Goal: Browse casually: Explore the website without a specific task or goal

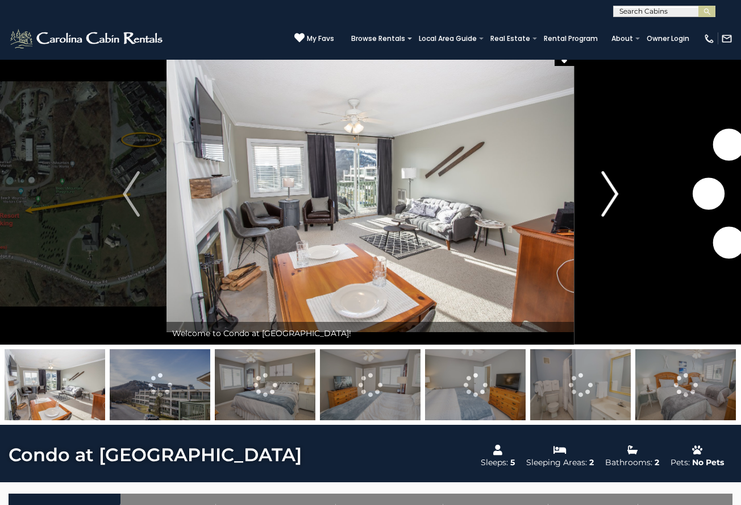
scroll to position [14, 0]
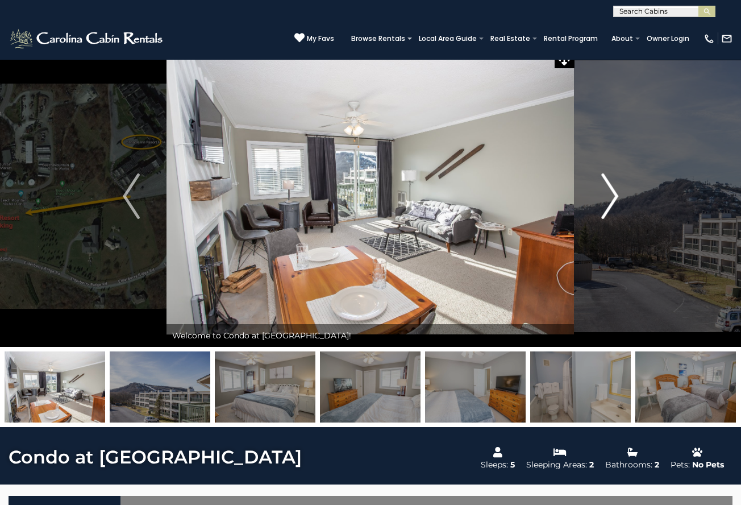
click at [609, 191] on img "Next" at bounding box center [609, 195] width 17 height 45
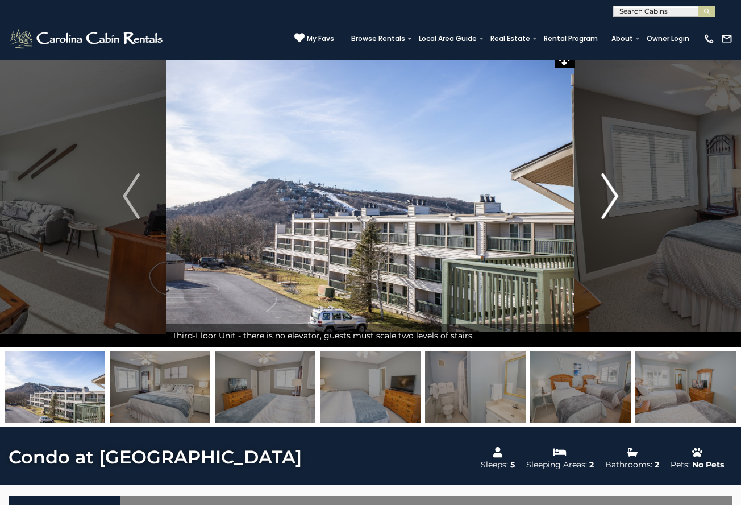
click at [609, 191] on img "Next" at bounding box center [609, 195] width 17 height 45
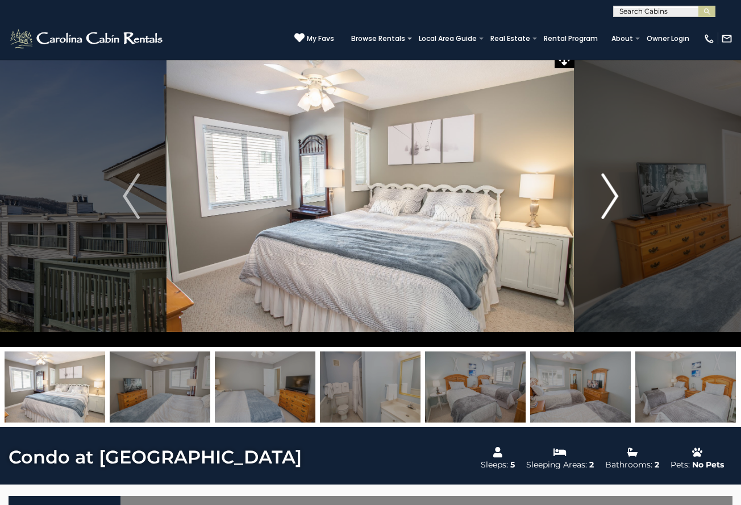
click at [609, 191] on img "Next" at bounding box center [609, 195] width 17 height 45
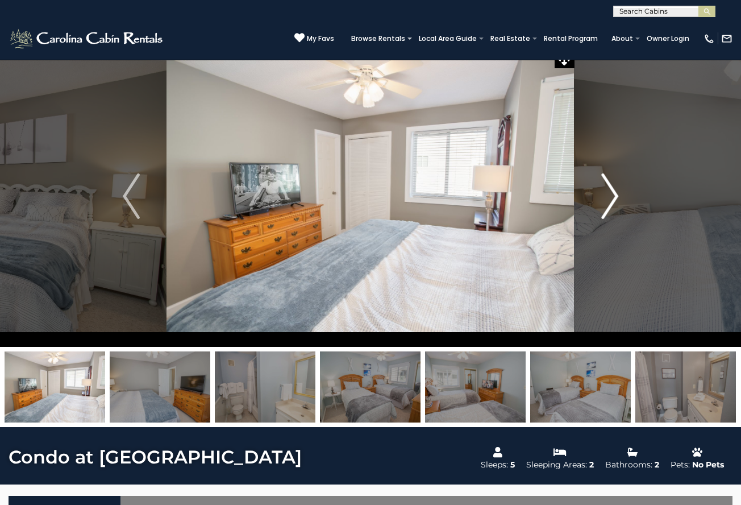
click at [609, 191] on img "Next" at bounding box center [609, 195] width 17 height 45
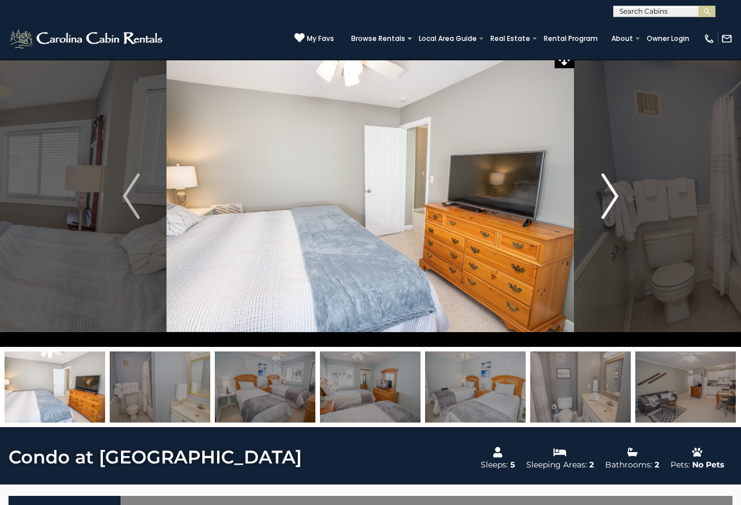
click at [609, 191] on img "Next" at bounding box center [609, 195] width 17 height 45
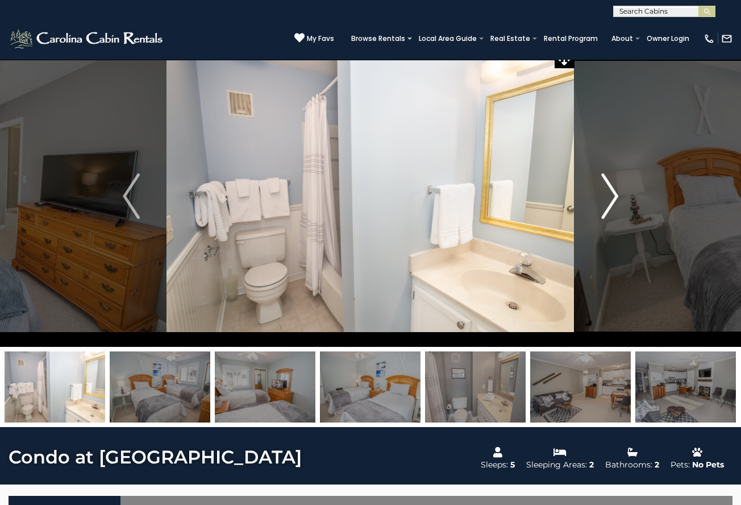
click at [609, 191] on img "Next" at bounding box center [609, 195] width 17 height 45
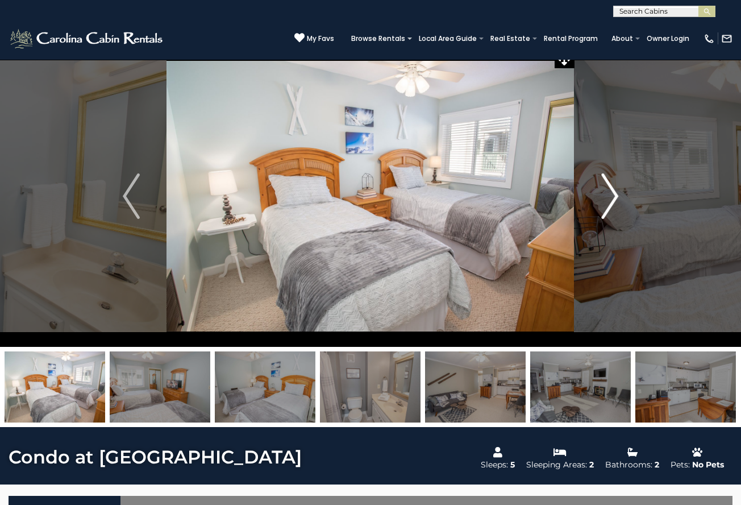
click at [609, 191] on img "Next" at bounding box center [609, 195] width 17 height 45
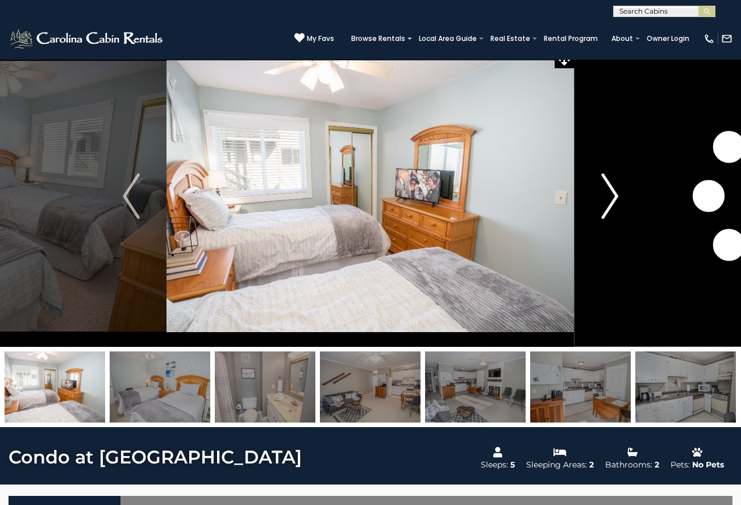
click at [609, 191] on img "Next" at bounding box center [609, 195] width 17 height 45
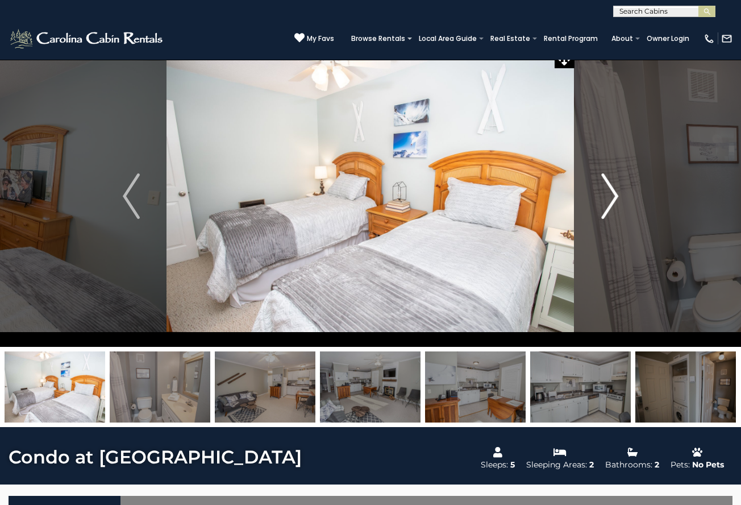
click at [609, 191] on img "Next" at bounding box center [609, 195] width 17 height 45
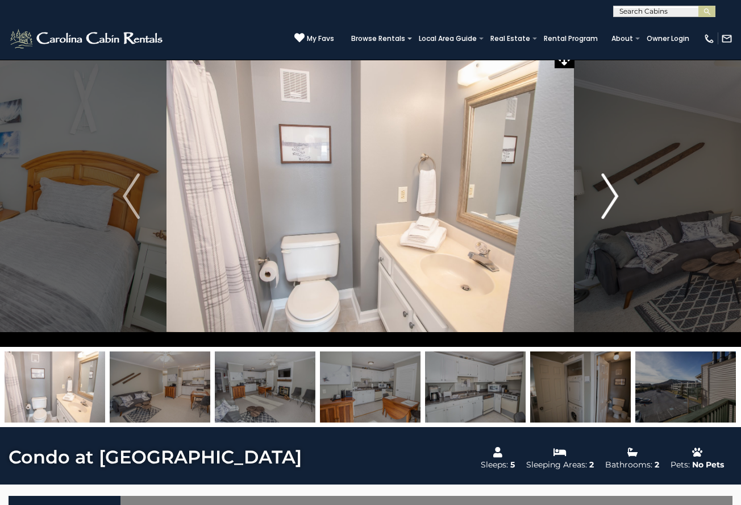
click at [609, 191] on img "Next" at bounding box center [609, 195] width 17 height 45
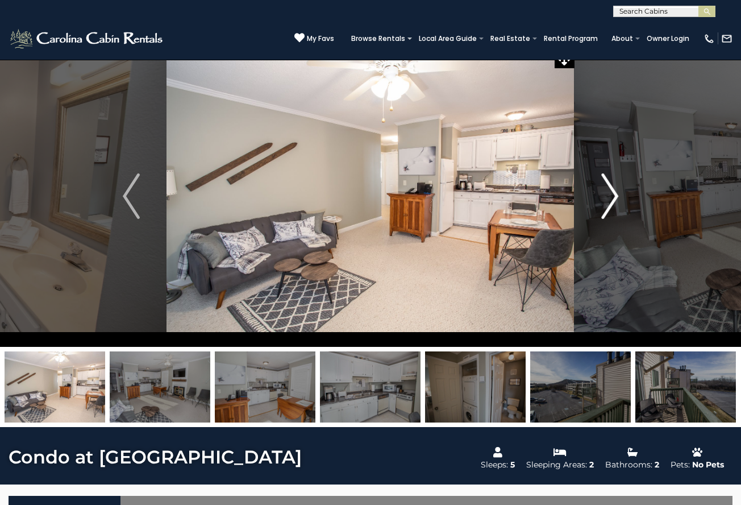
click at [609, 191] on img "Next" at bounding box center [609, 195] width 17 height 45
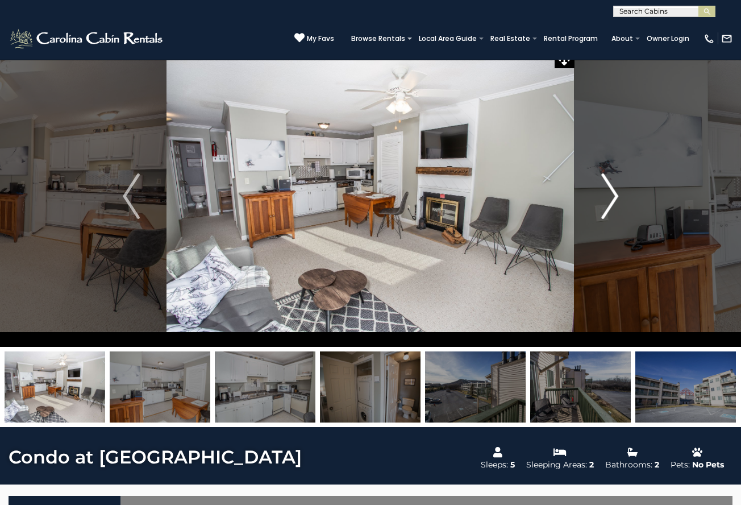
click at [609, 191] on img "Next" at bounding box center [609, 195] width 17 height 45
